Goal: Check status: Check status

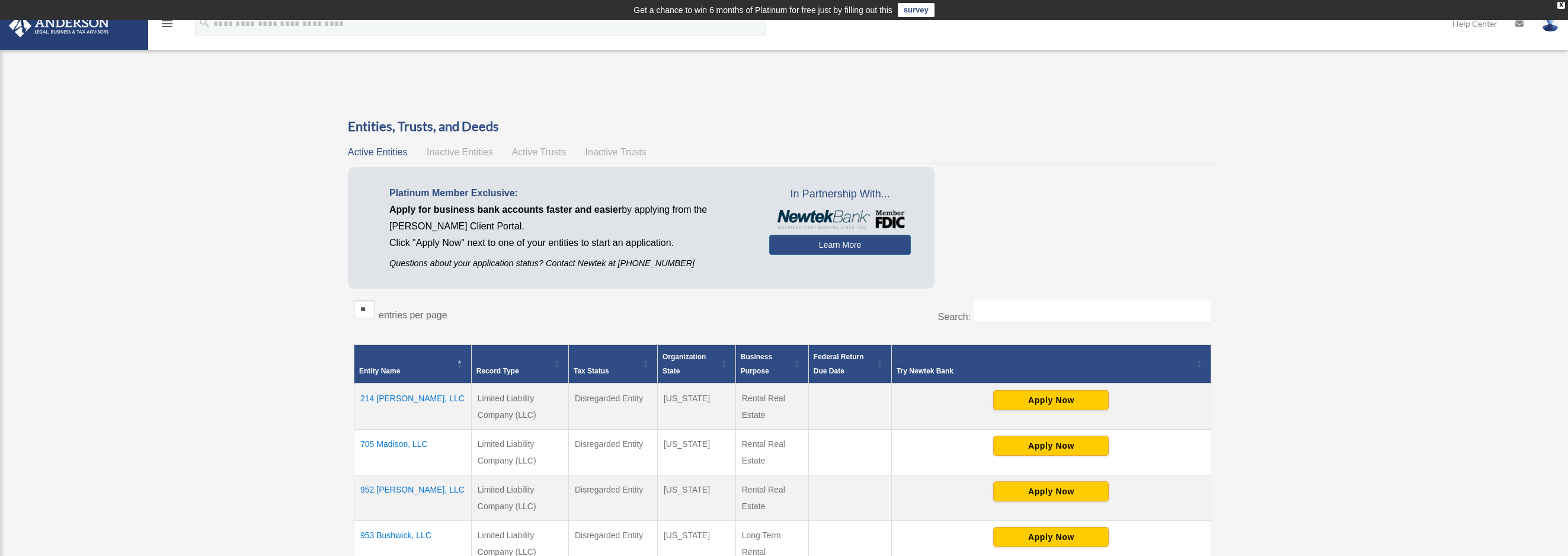
click at [369, 156] on span "Active Entities" at bounding box center [378, 152] width 59 height 10
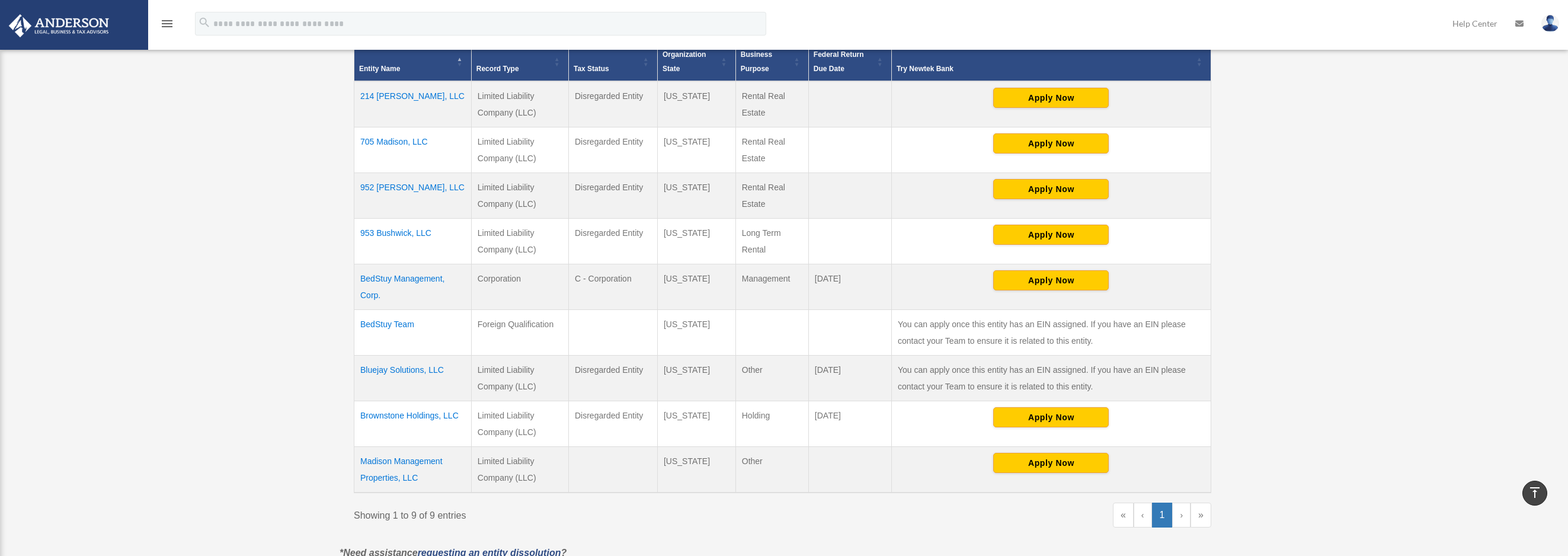
scroll to position [310, 0]
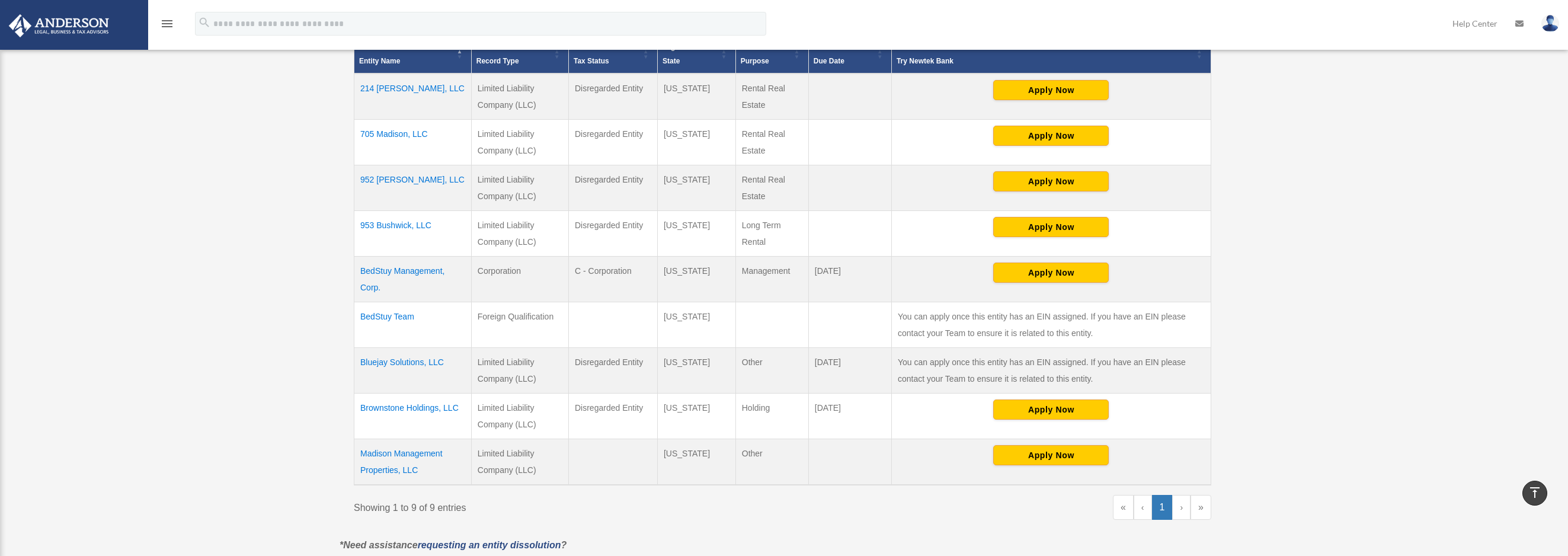
click at [417, 359] on td "Bluejay Solutions, LLC" at bounding box center [413, 370] width 118 height 45
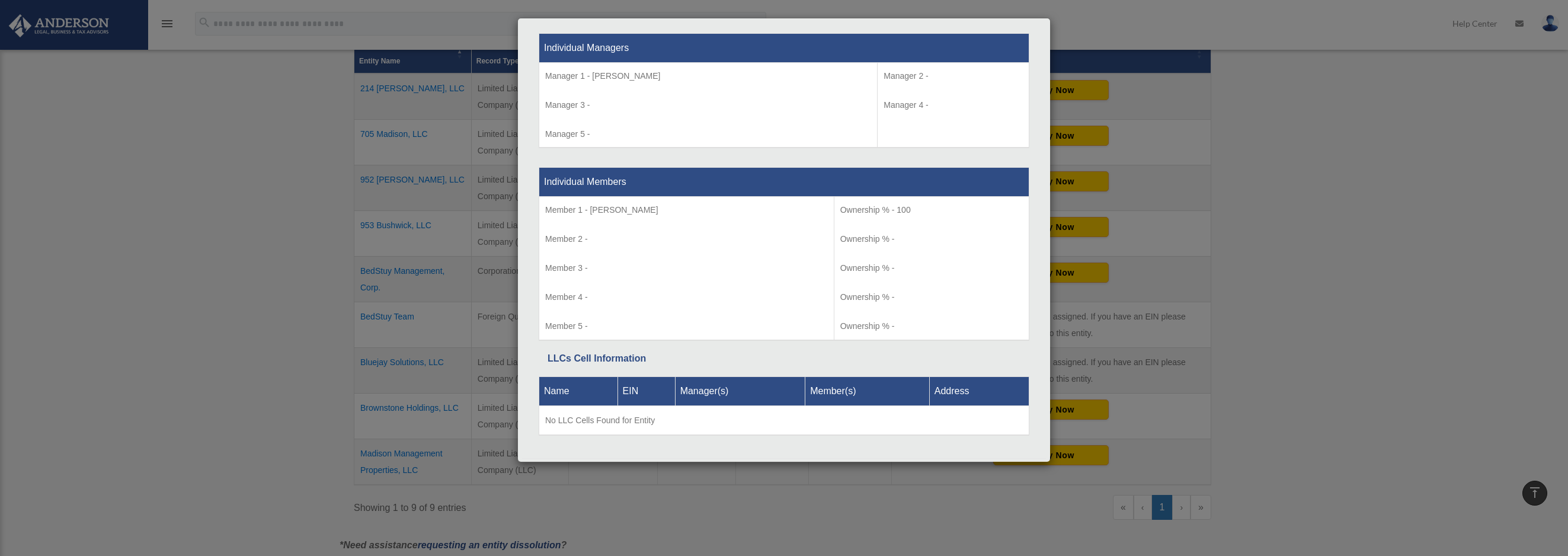
scroll to position [1115, 0]
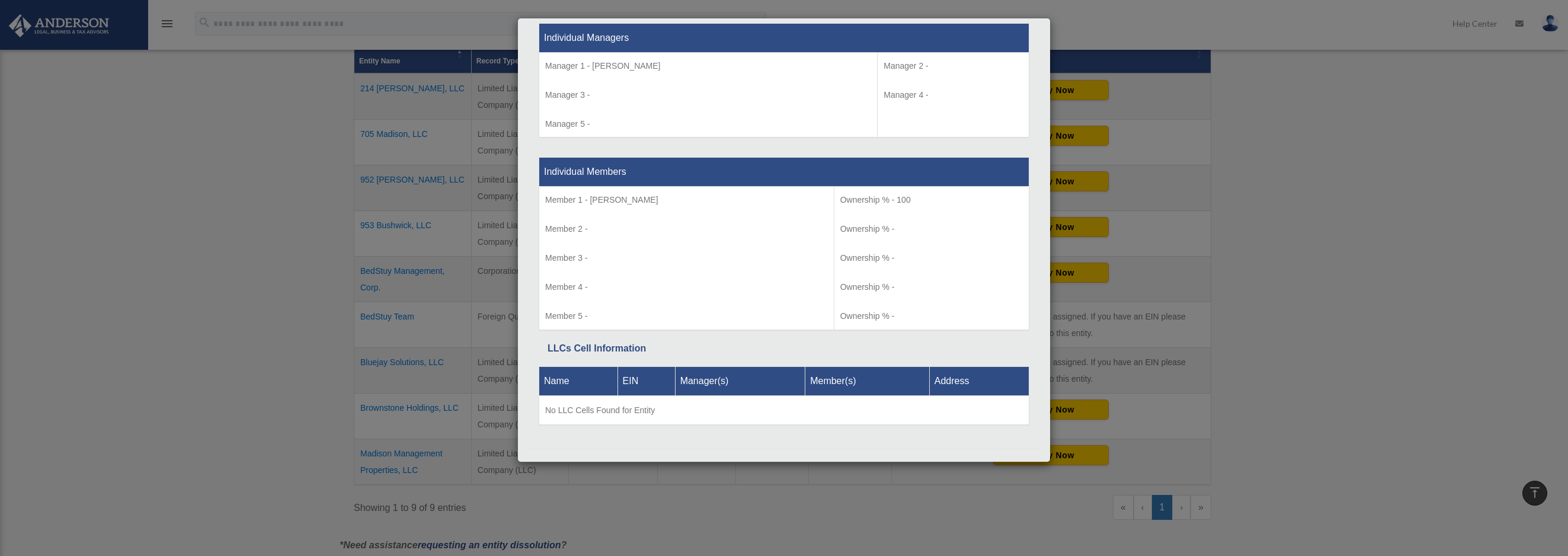
click at [259, 301] on div "Details × Articles Sent Organizational Date" at bounding box center [784, 278] width 1568 height 556
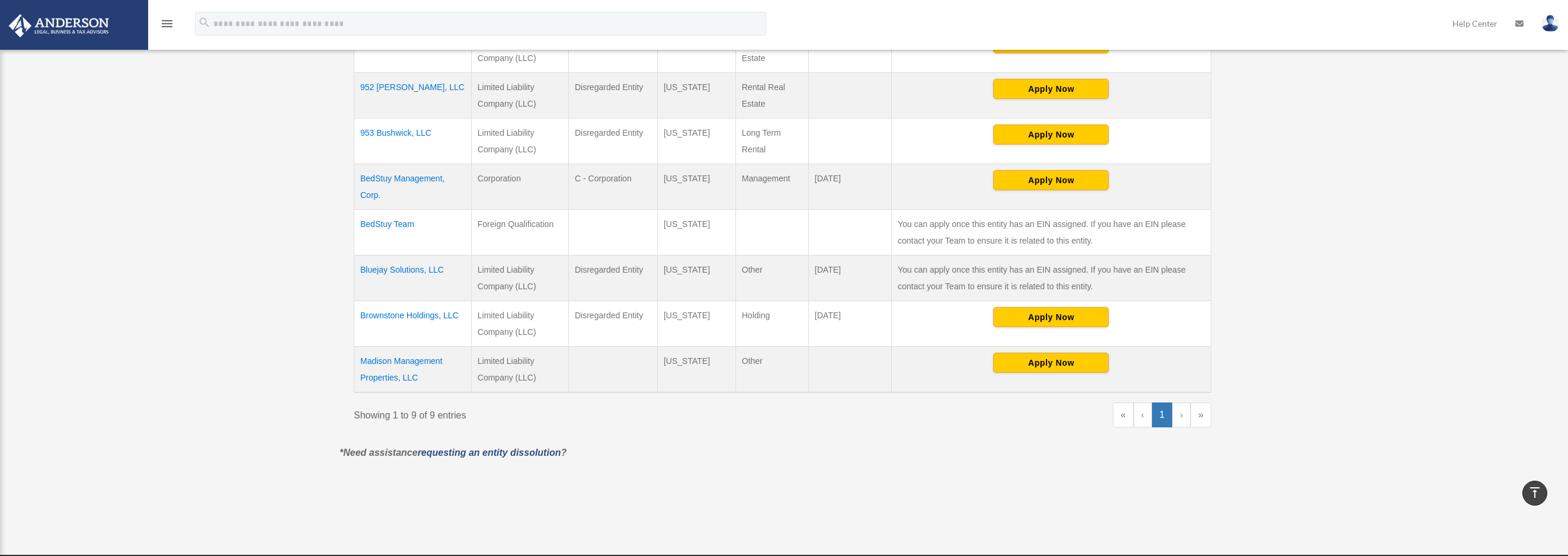
scroll to position [399, 0]
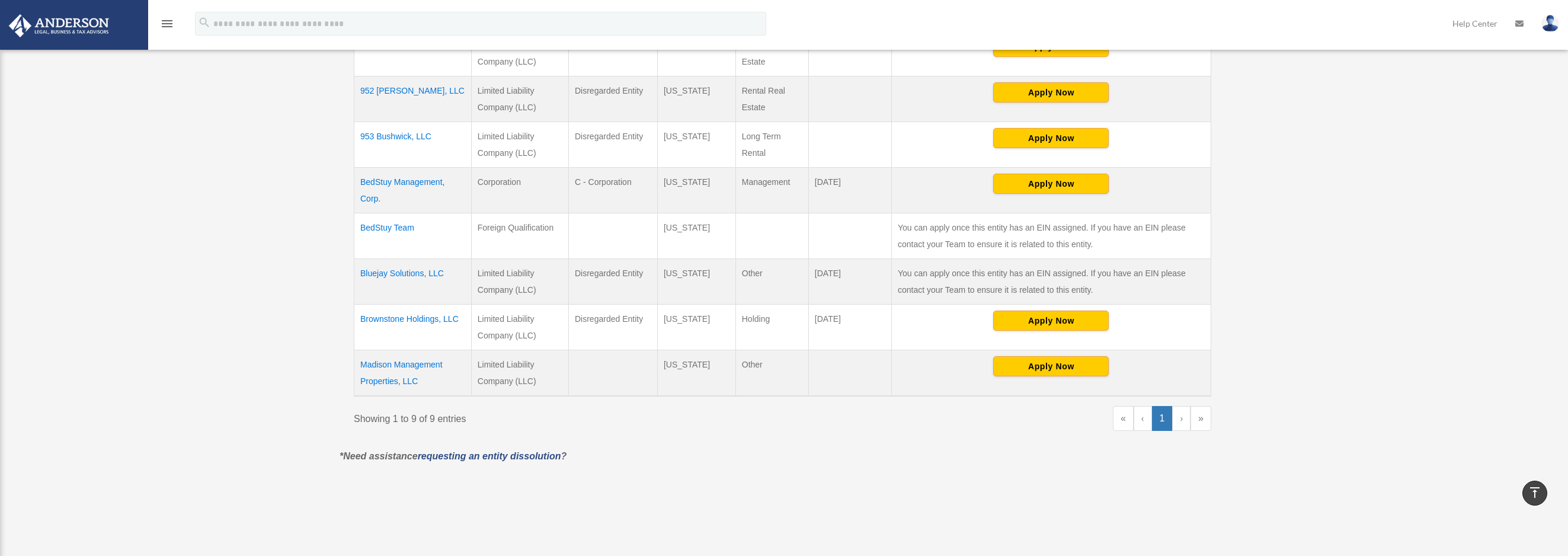
click at [397, 366] on td "Madison Management Properties, LLC" at bounding box center [413, 372] width 118 height 46
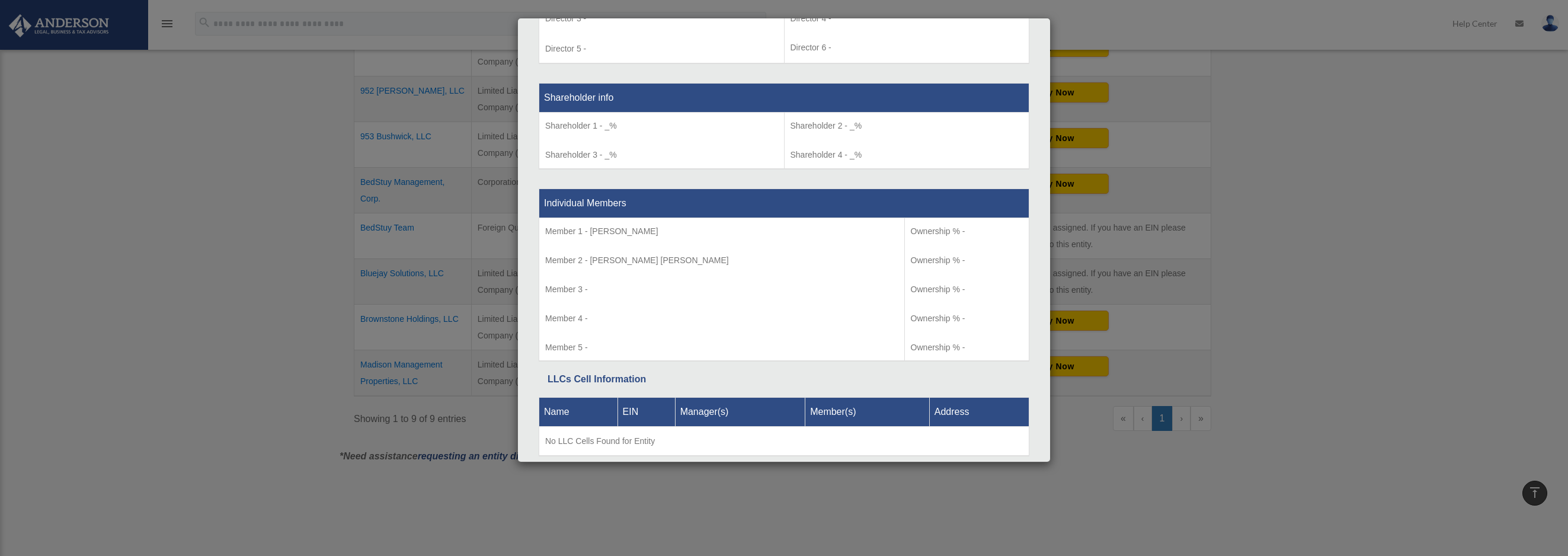
scroll to position [983, 0]
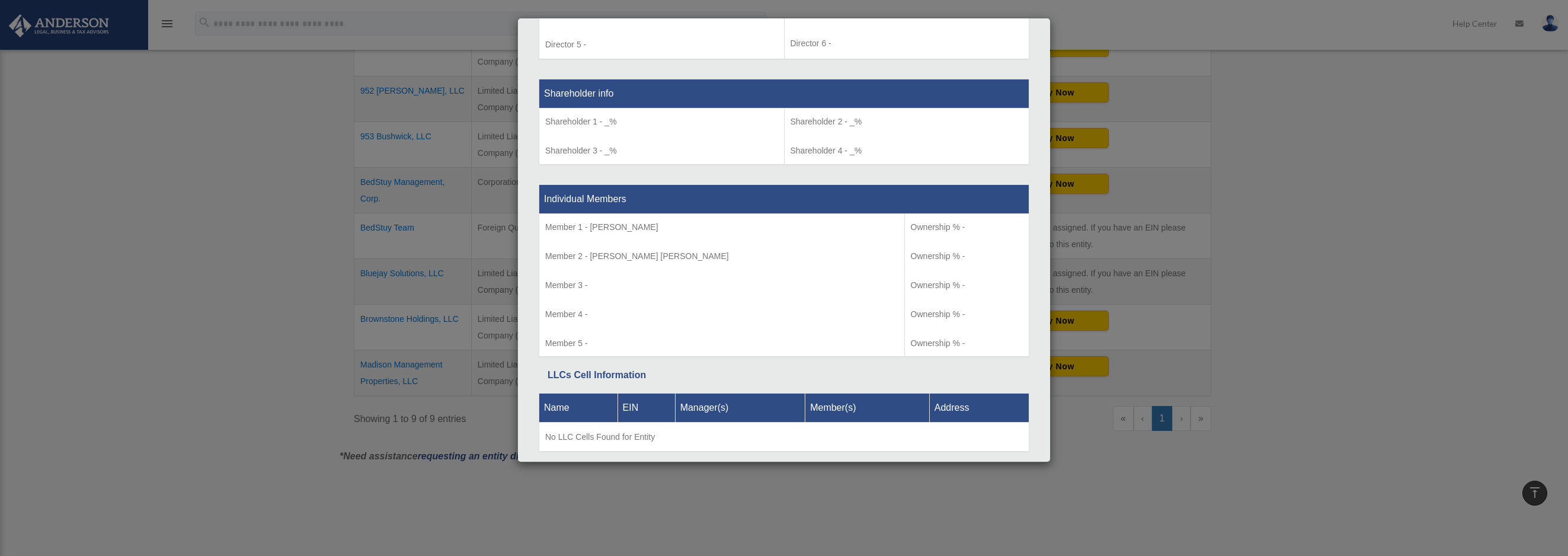
click at [246, 255] on div "Details × Articles Sent Organizational Date" at bounding box center [784, 278] width 1568 height 556
